Goal: Check status: Check status

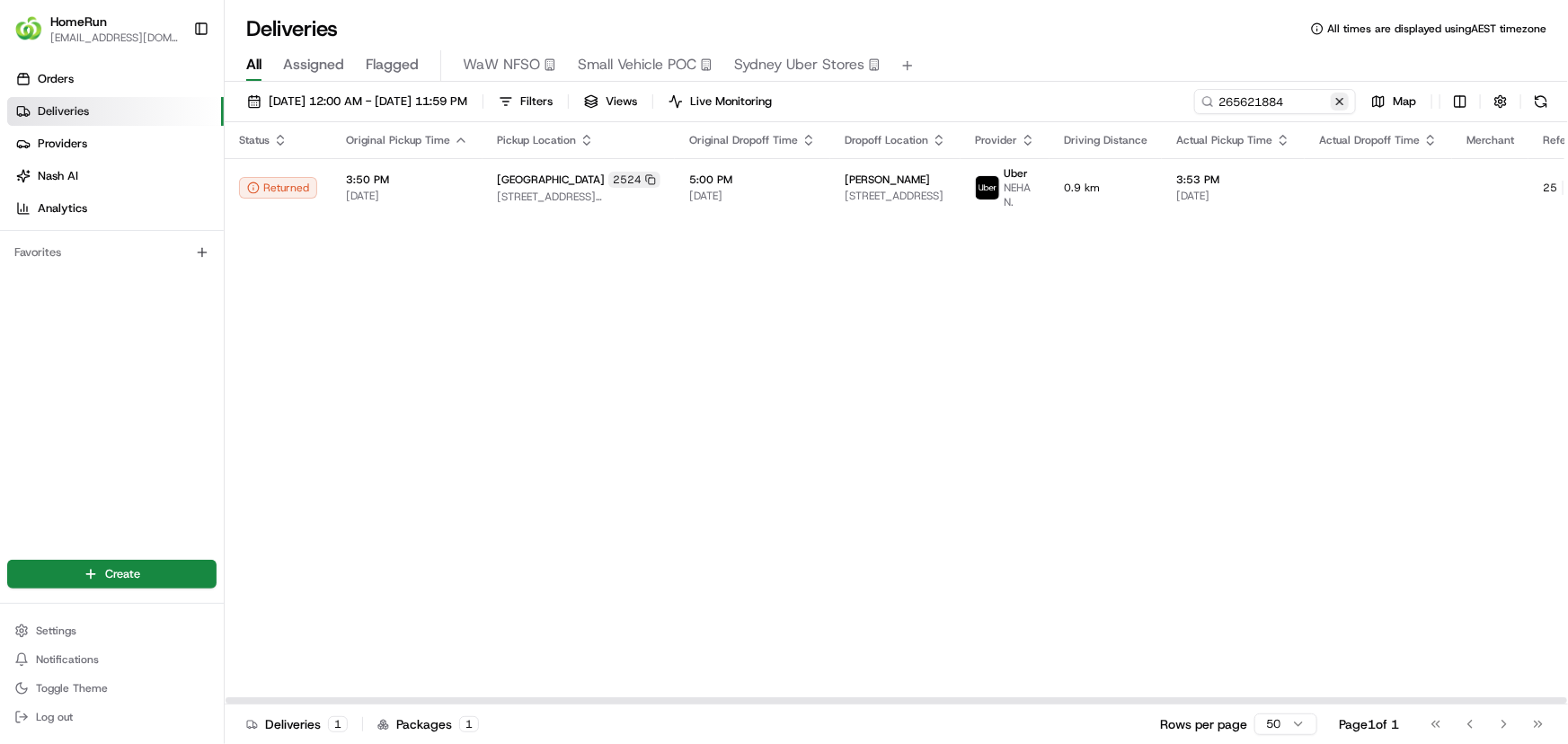
click at [1337, 101] on button at bounding box center [1340, 102] width 18 height 18
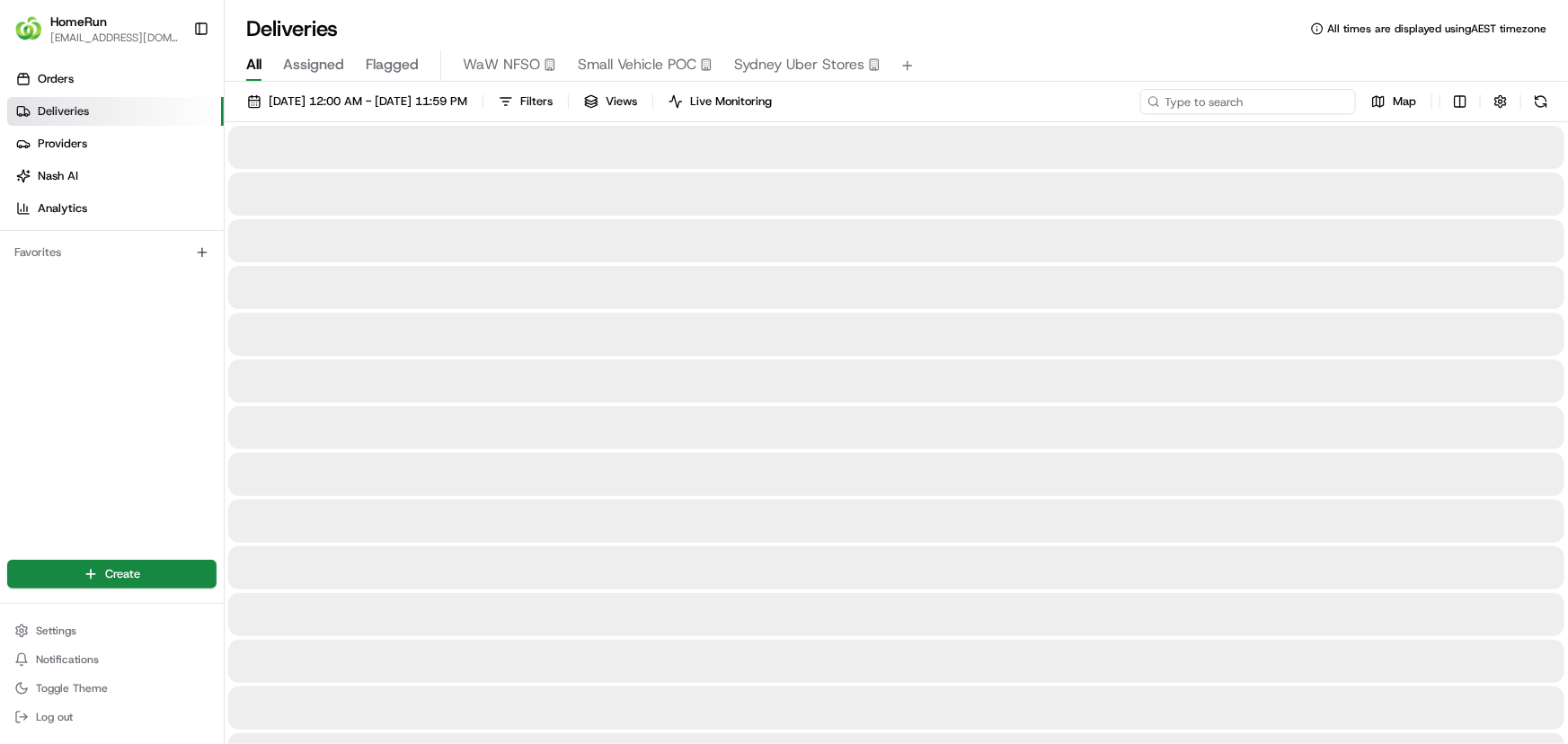
click at [1332, 101] on input at bounding box center [1247, 101] width 215 height 25
paste input "264689591"
type input "264689591"
click at [1209, 108] on input "264689591" at bounding box center [1247, 101] width 215 height 25
click at [1298, 109] on input "264689591" at bounding box center [1247, 101] width 215 height 25
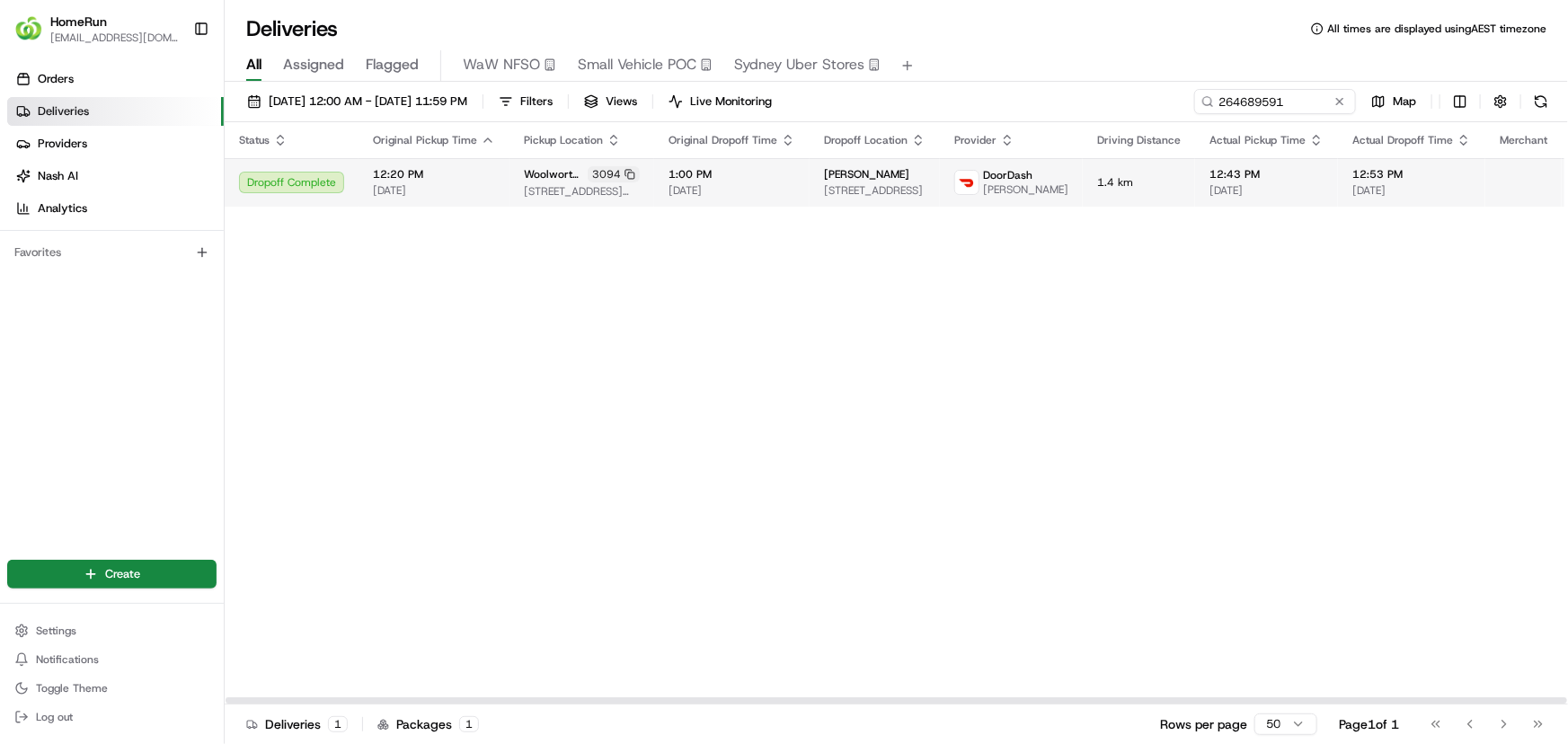
click at [918, 193] on td "micheala anderson 36 Dunlop Ave, U 107, Ascot Vale, VIC 3032, AU" at bounding box center [874, 182] width 130 height 49
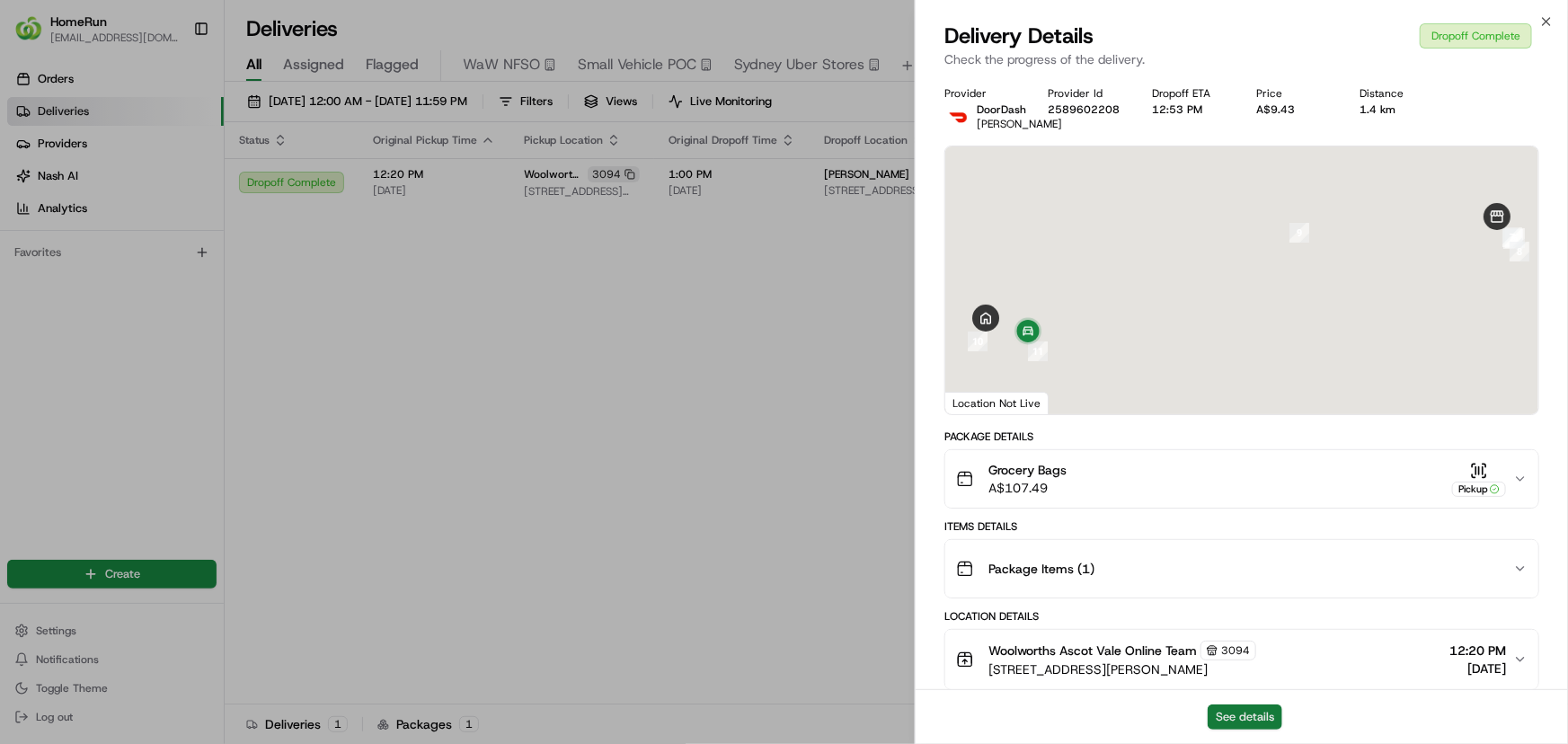
click at [1270, 720] on button "See details" at bounding box center [1245, 717] width 74 height 25
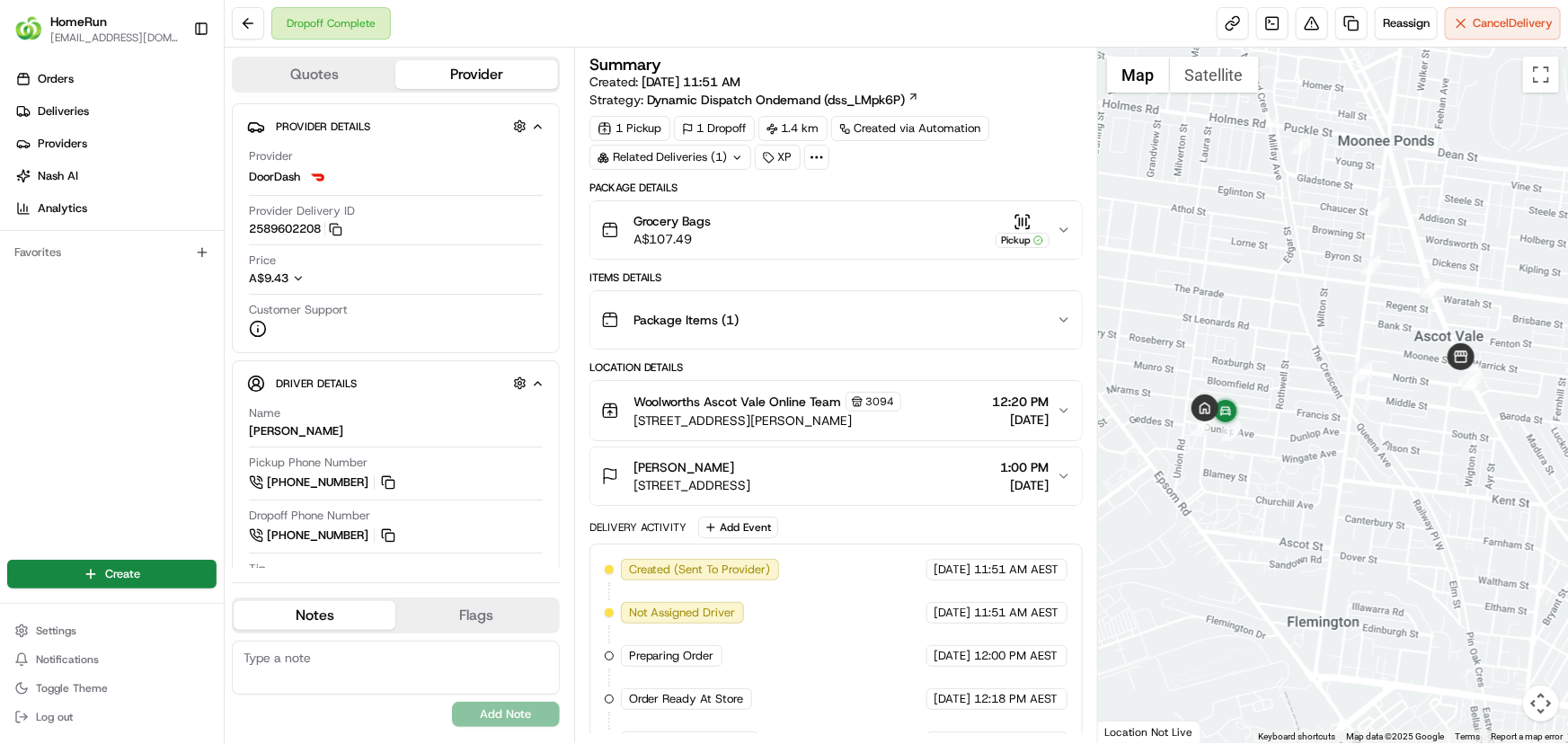
click at [733, 159] on icon at bounding box center [737, 158] width 12 height 12
click at [754, 193] on span "ord_cTpJJuWG5XyCsL5QZ458tb" at bounding box center [686, 198] width 177 height 16
click at [26, 462] on div "Orders Deliveries Providers Nash AI Analytics Favorites" at bounding box center [112, 300] width 224 height 484
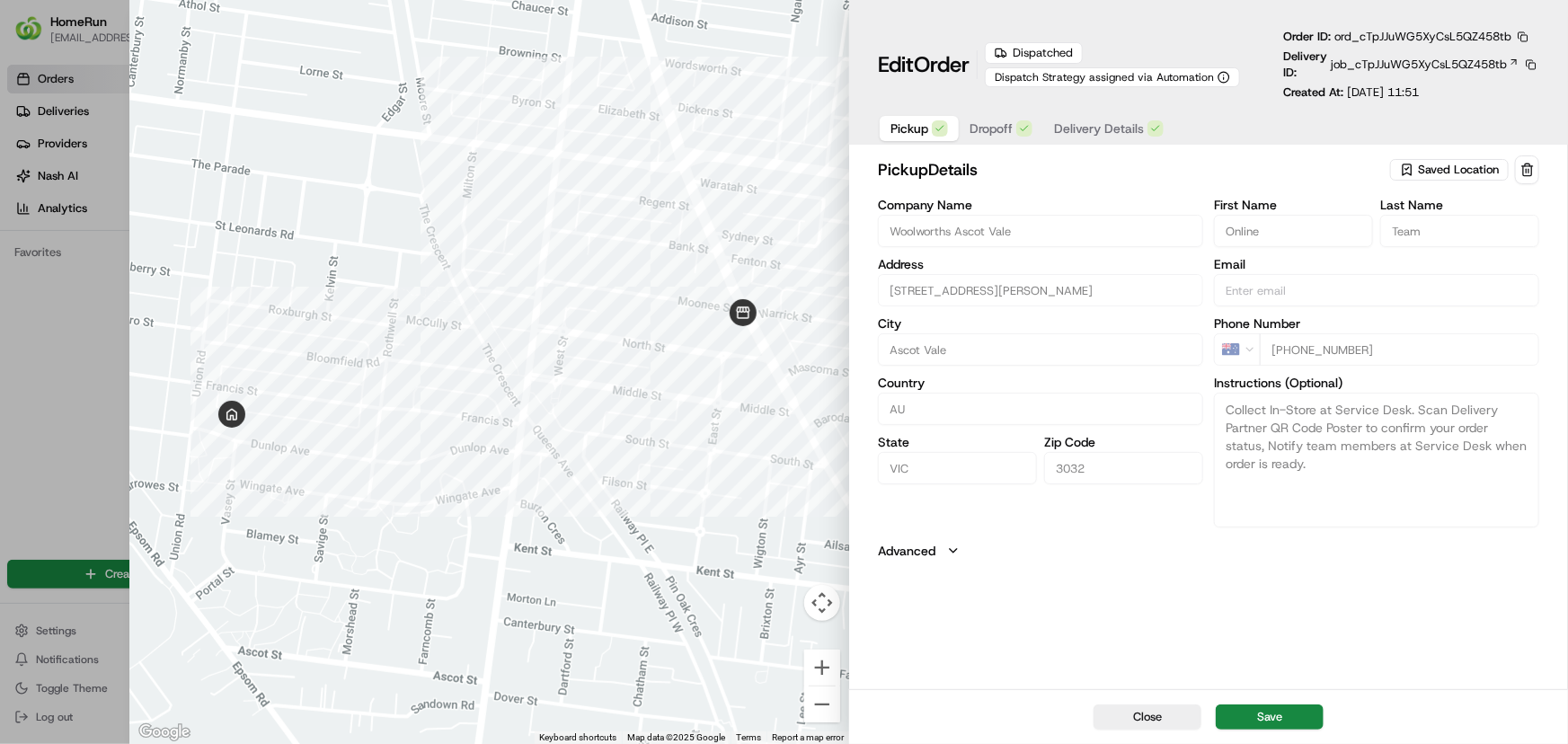
click at [1508, 647] on div "pickup Details Saved Location Company Name [GEOGRAPHIC_DATA] Address [STREET_AD…" at bounding box center [1208, 421] width 718 height 537
